Goal: Check status: Check status

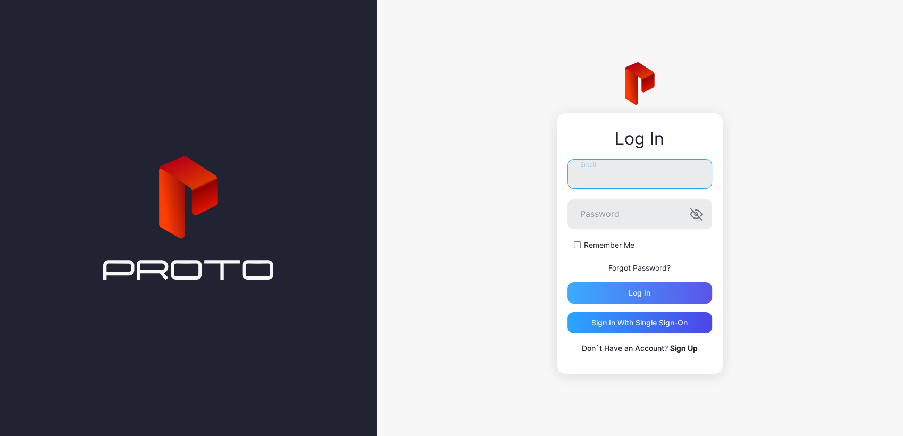
type input "**********"
click at [571, 290] on div "Log in" at bounding box center [639, 292] width 145 height 21
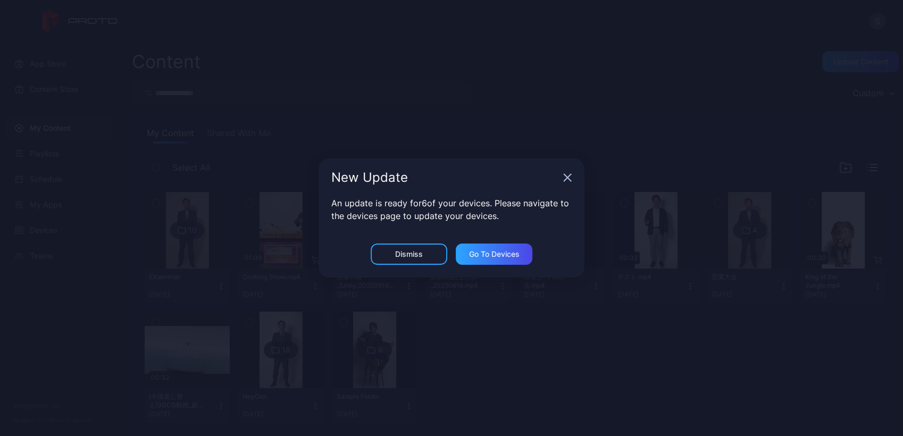
click at [181, 259] on div "New Update An update is ready for 6 of your devices. Please navigate to the dev…" at bounding box center [451, 218] width 903 height 436
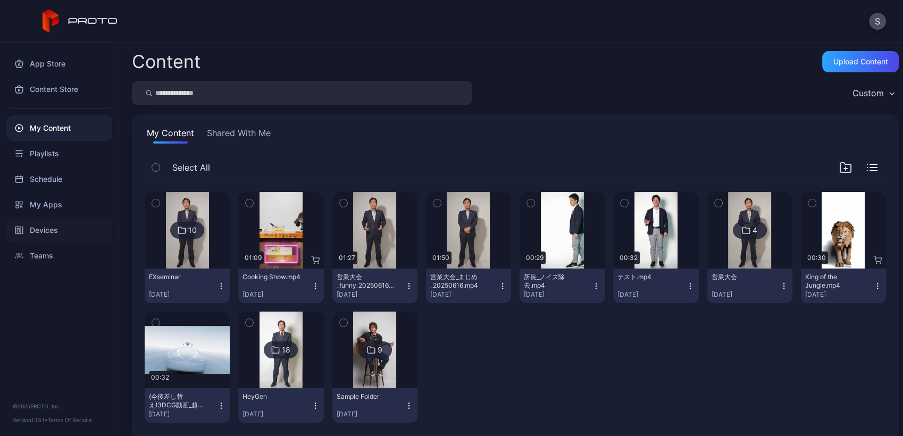
click at [49, 228] on div "Devices" at bounding box center [59, 230] width 106 height 26
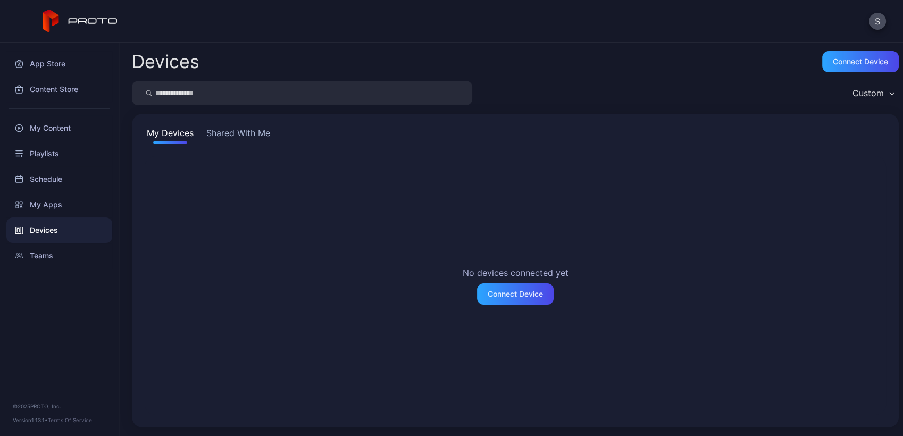
click at [234, 131] on button "Shared With Me" at bounding box center [238, 135] width 68 height 17
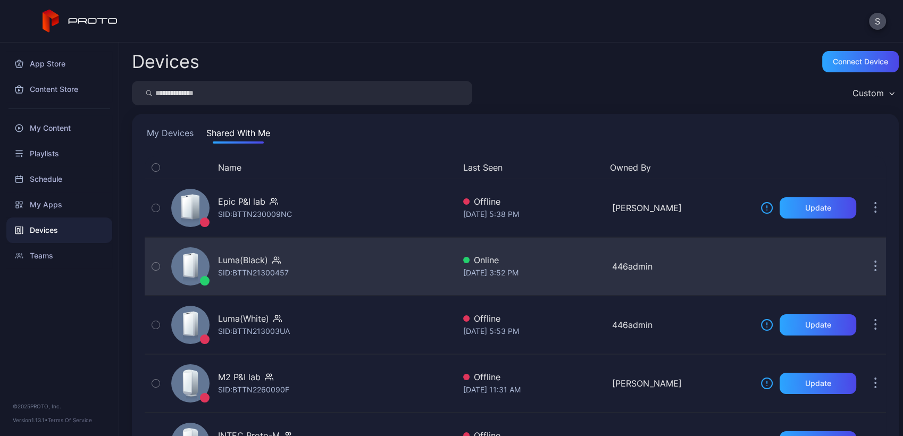
click at [407, 262] on div "Luma(Black) SID: BTTN21300457" at bounding box center [311, 266] width 288 height 53
